Goal: Find specific page/section: Find specific page/section

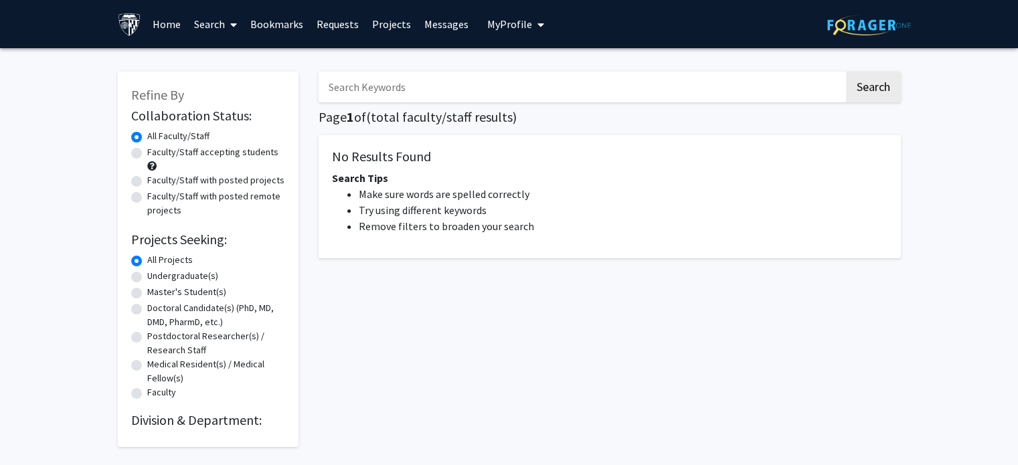
click at [562, 97] on input "Search Keywords" at bounding box center [581, 87] width 525 height 31
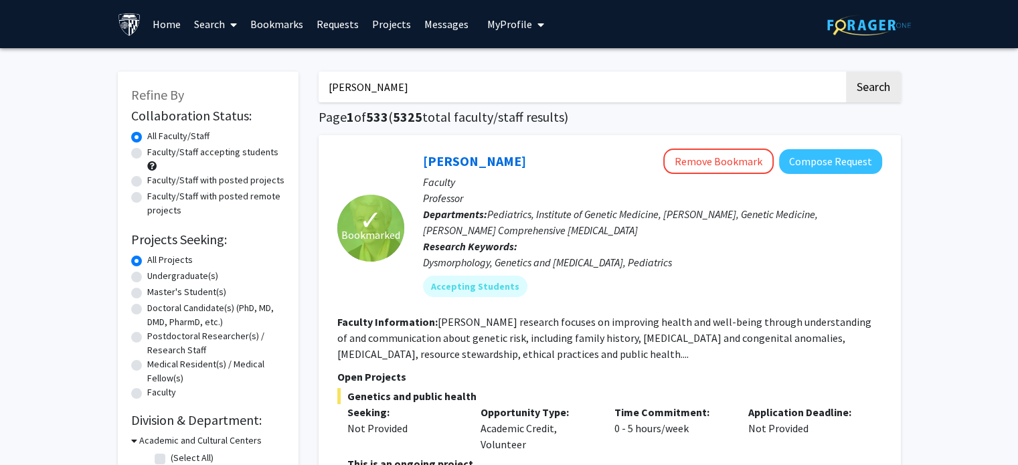
type input "[PERSON_NAME]"
click at [846, 72] on button "Search" at bounding box center [873, 87] width 55 height 31
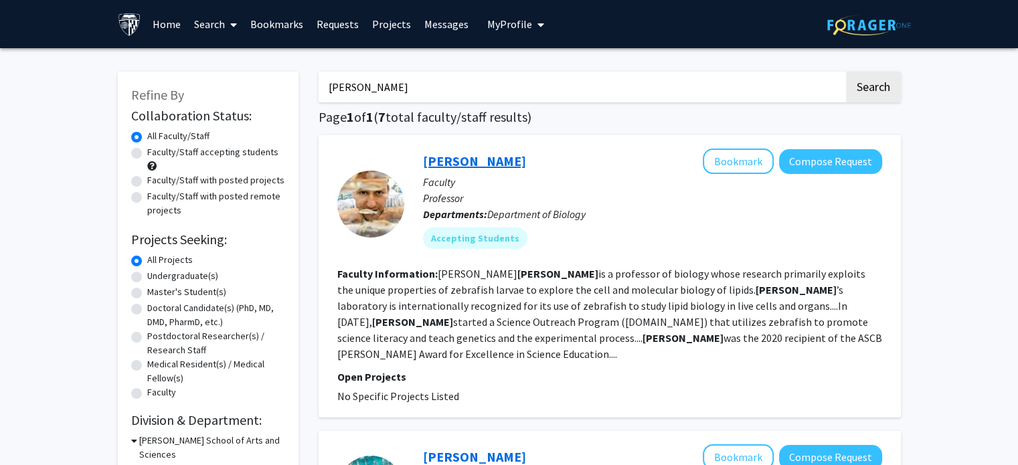
click at [466, 154] on link "[PERSON_NAME]" at bounding box center [474, 161] width 103 height 17
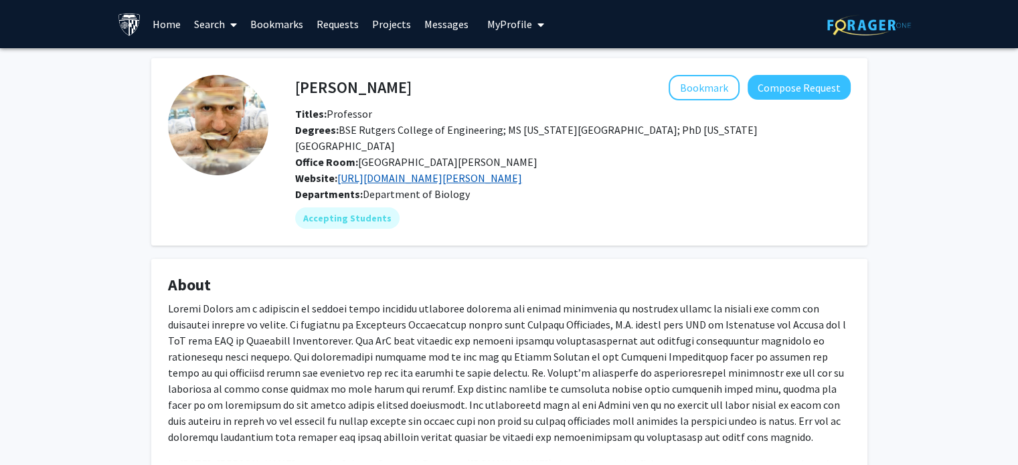
click at [408, 173] on link "[URL][DOMAIN_NAME][PERSON_NAME]" at bounding box center [429, 177] width 185 height 13
